Goal: Information Seeking & Learning: Learn about a topic

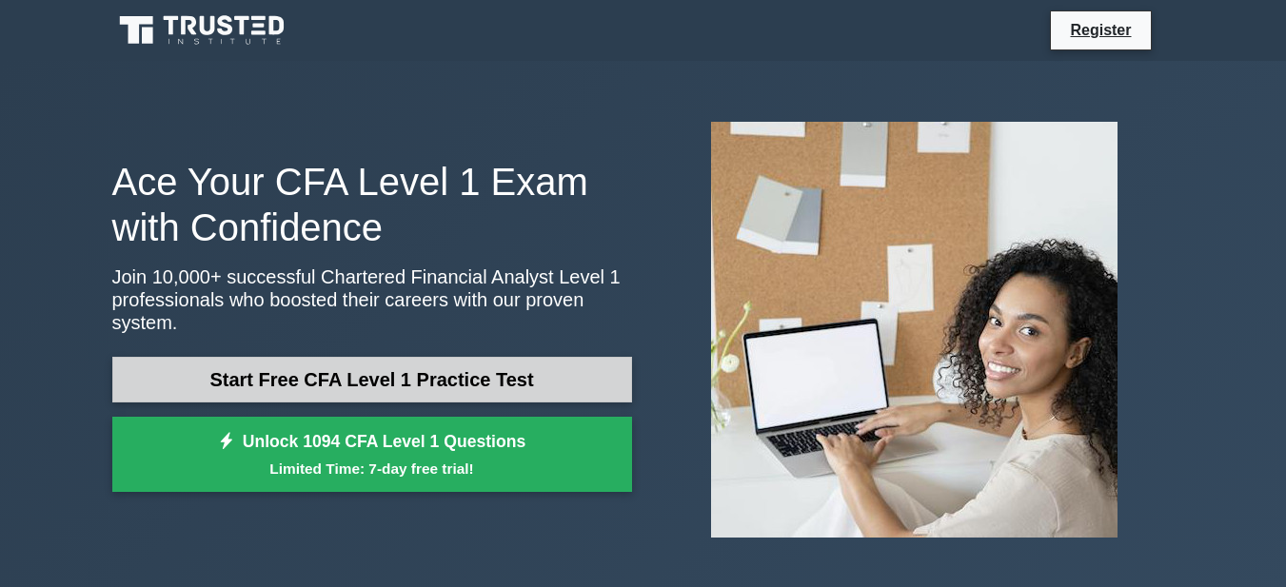
click at [405, 365] on link "Start Free CFA Level 1 Practice Test" at bounding box center [372, 380] width 520 height 46
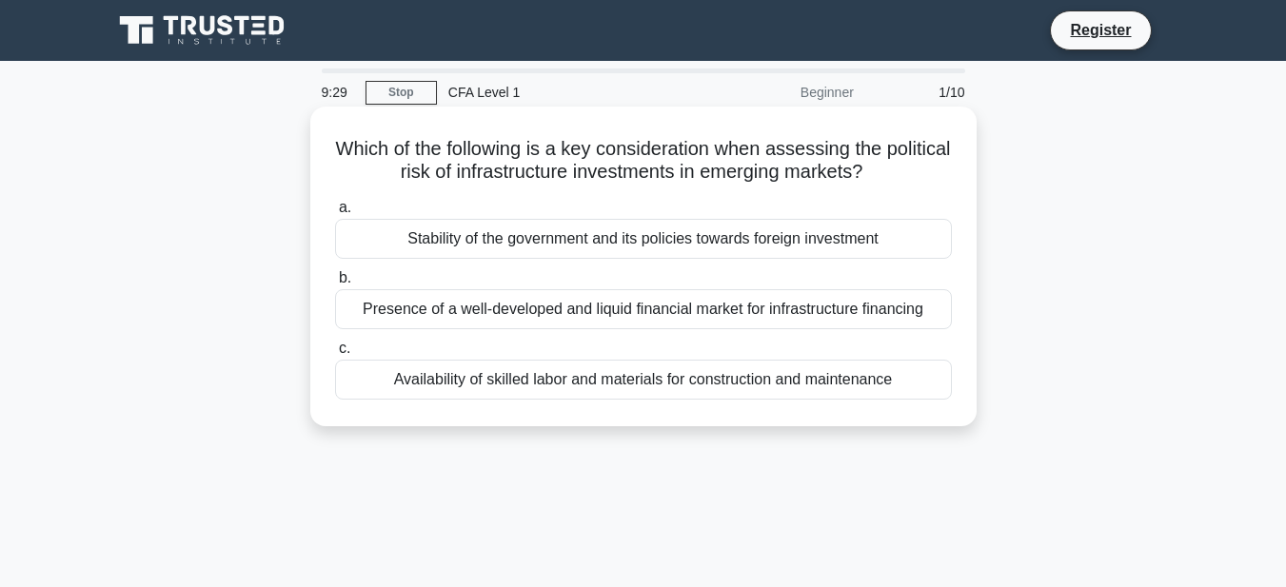
click at [812, 312] on div "Presence of a well-developed and liquid financial market for infrastructure fin…" at bounding box center [643, 309] width 617 height 40
click at [335, 285] on input "b. Presence of a well-developed and liquid financial market for infrastructure …" at bounding box center [335, 278] width 0 height 12
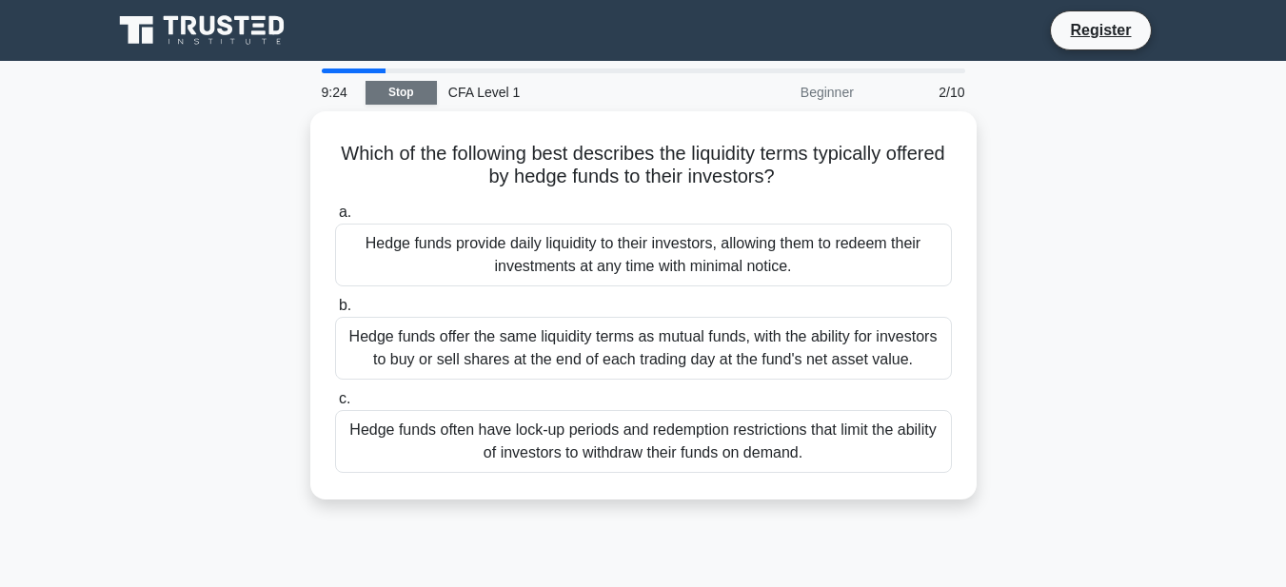
click at [394, 97] on link "Stop" at bounding box center [400, 93] width 71 height 24
